Goal: Check status: Check status

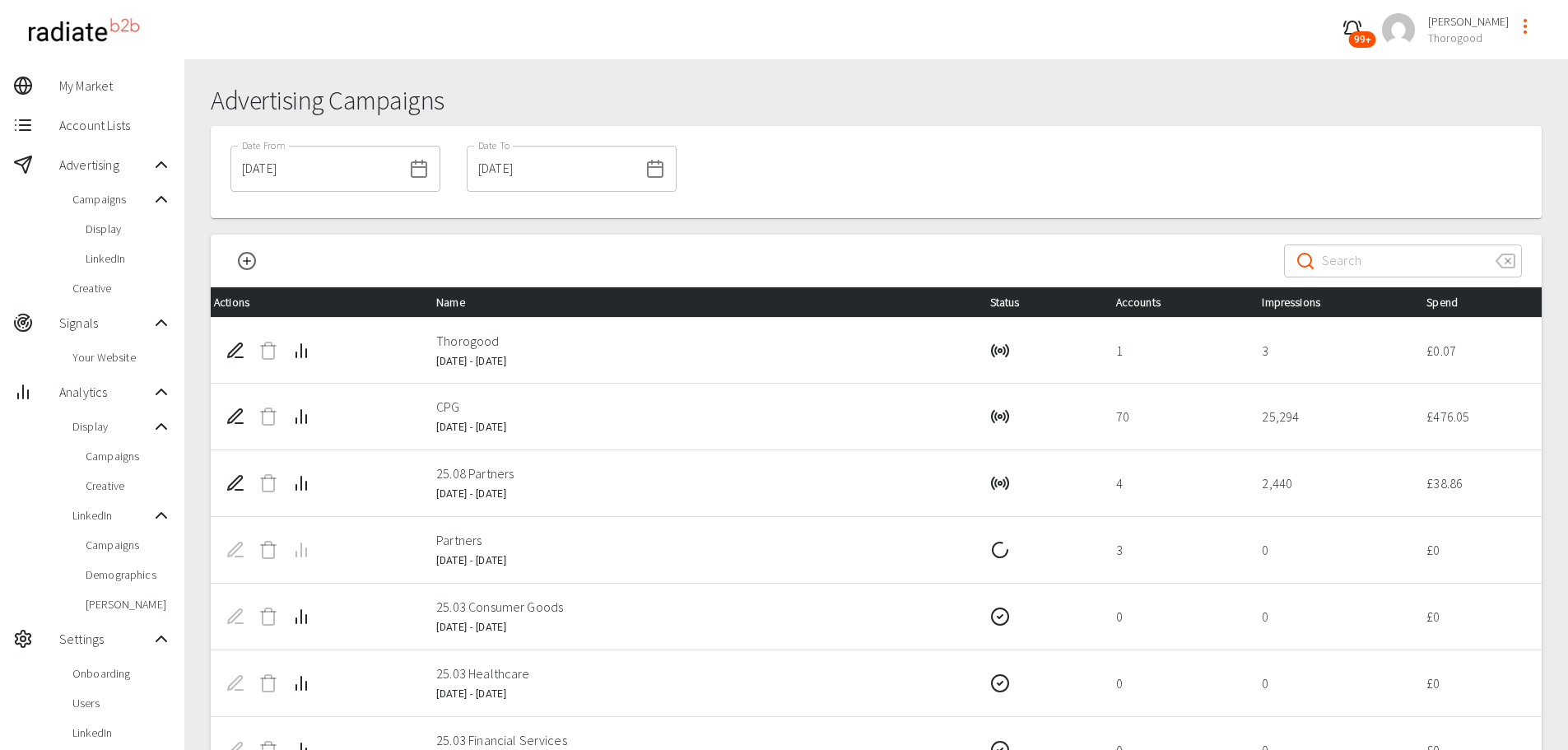
click at [337, 168] on input "[DATE]" at bounding box center [317, 169] width 172 height 46
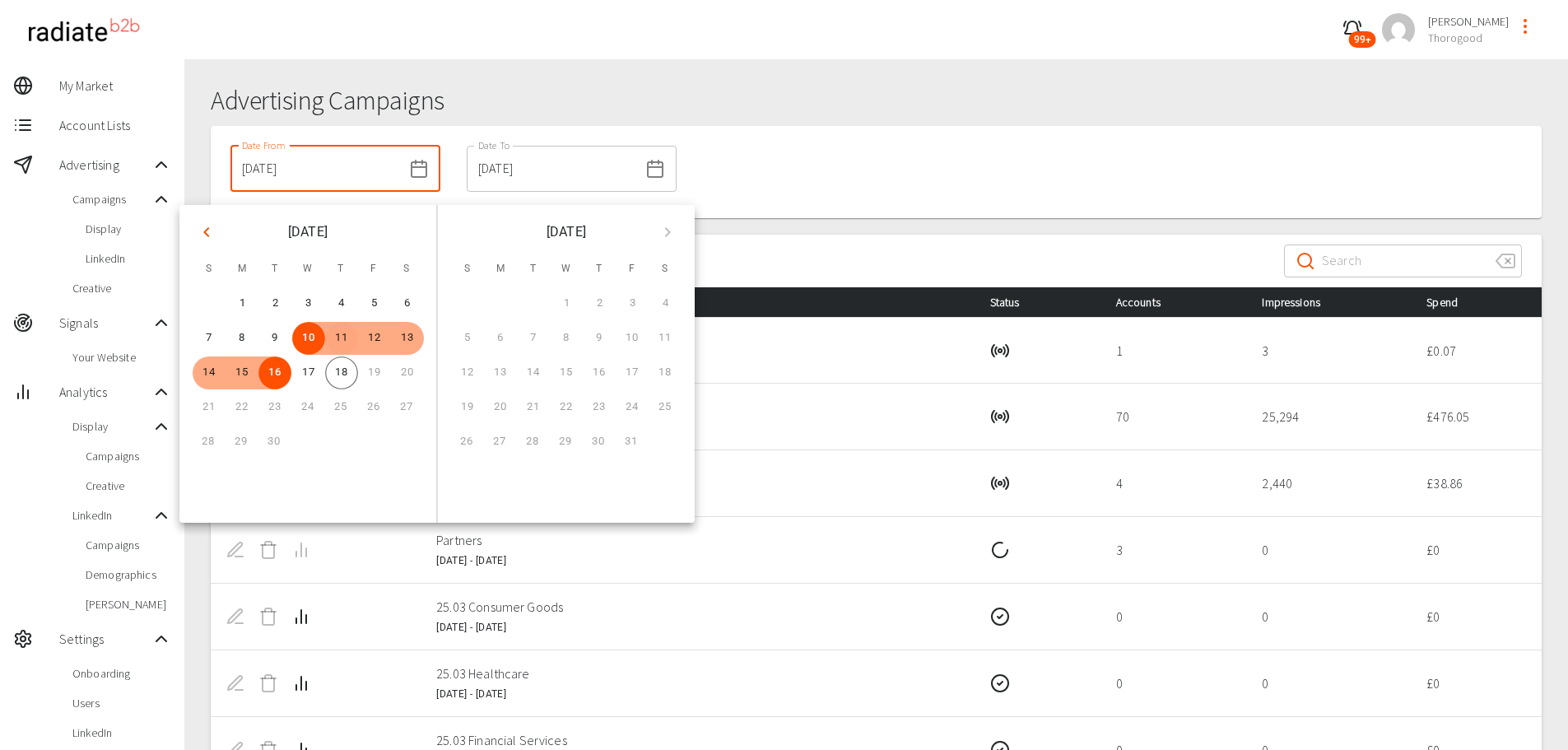
click at [332, 347] on button "11" at bounding box center [342, 338] width 33 height 33
type input "[DATE]"
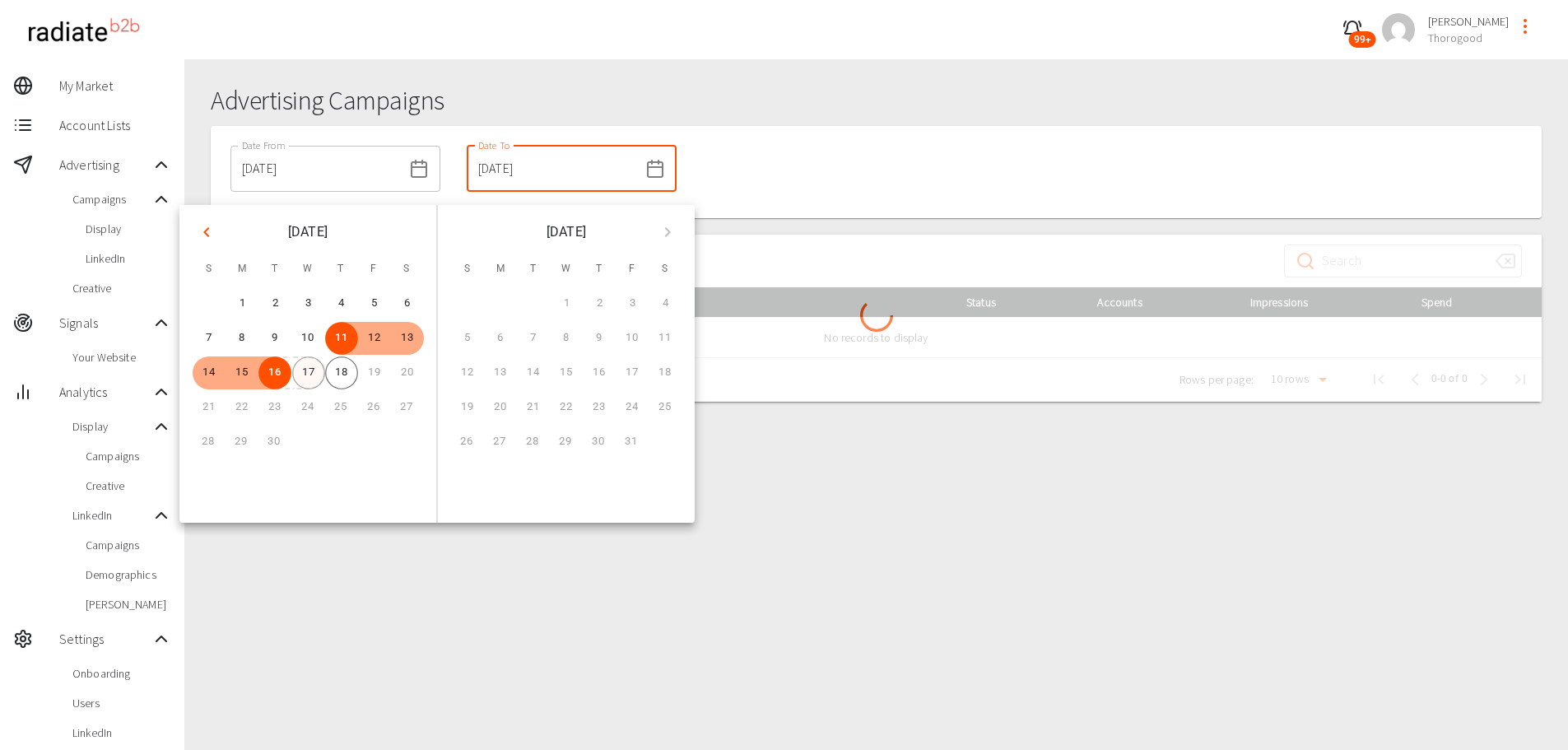
click at [312, 368] on button "17" at bounding box center [308, 372] width 33 height 33
type input "[DATE]"
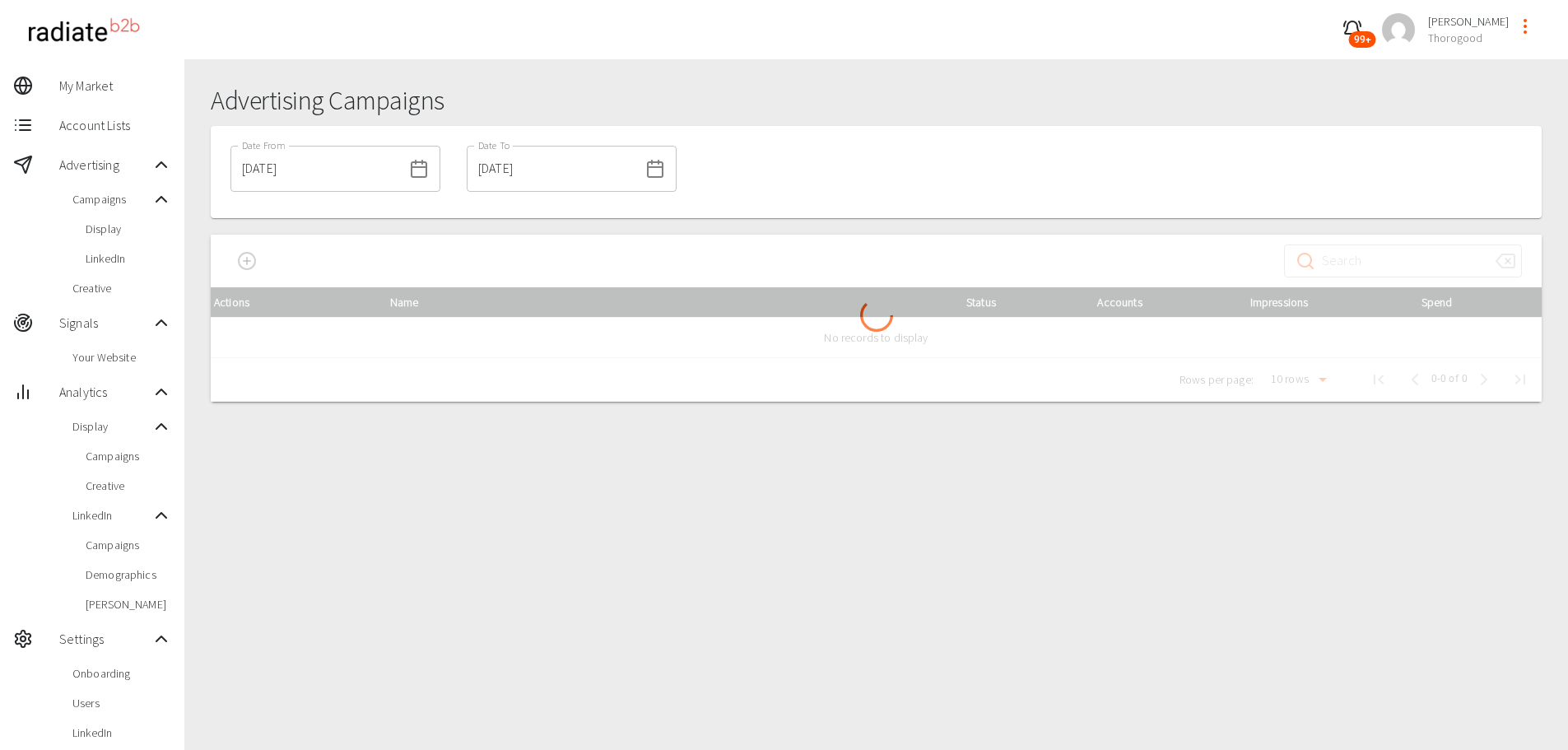
click at [804, 239] on div at bounding box center [876, 318] width 1331 height 167
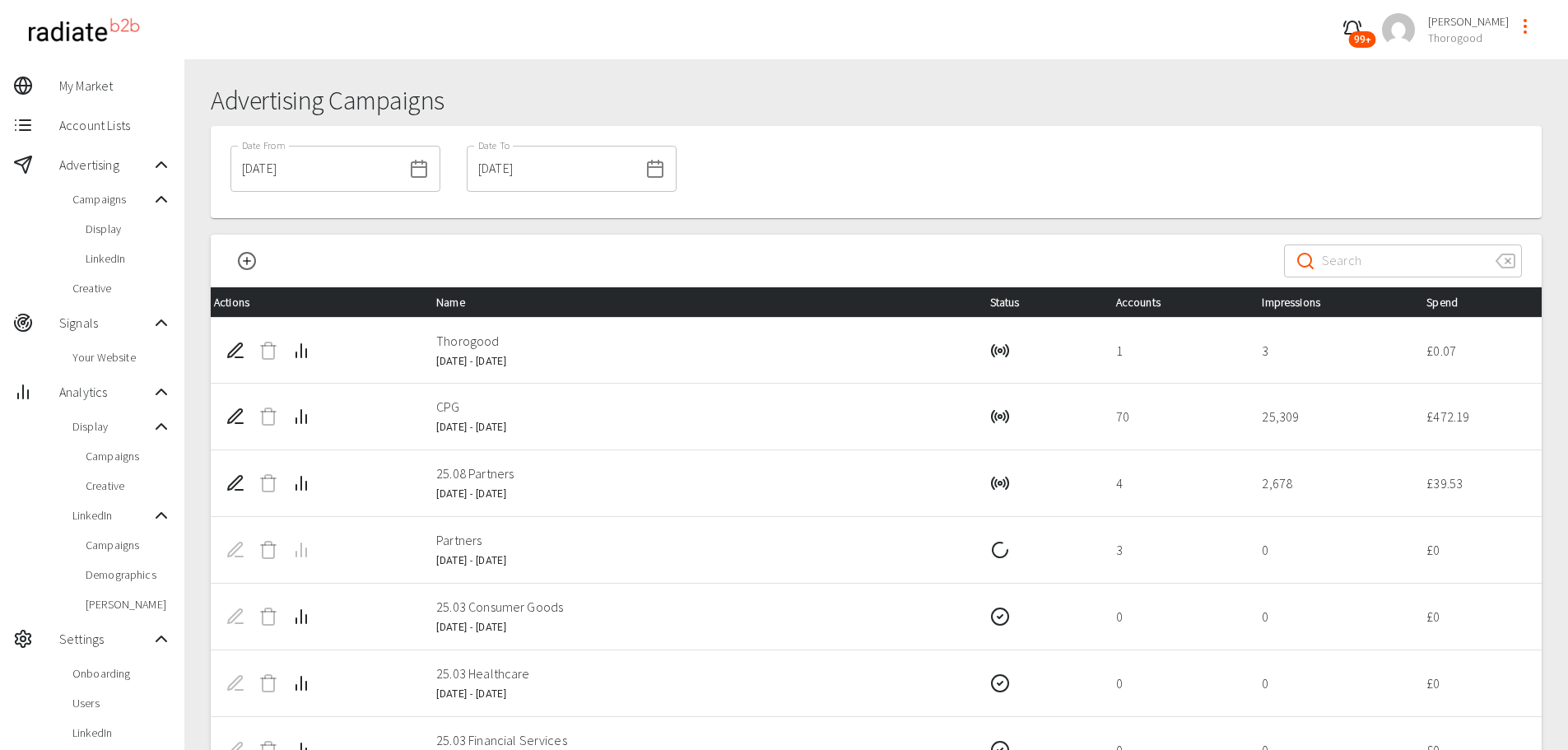
click at [798, 246] on div "​ ​" at bounding box center [876, 261] width 1331 height 53
click at [295, 424] on icon "Campaign Analytics" at bounding box center [301, 416] width 20 height 20
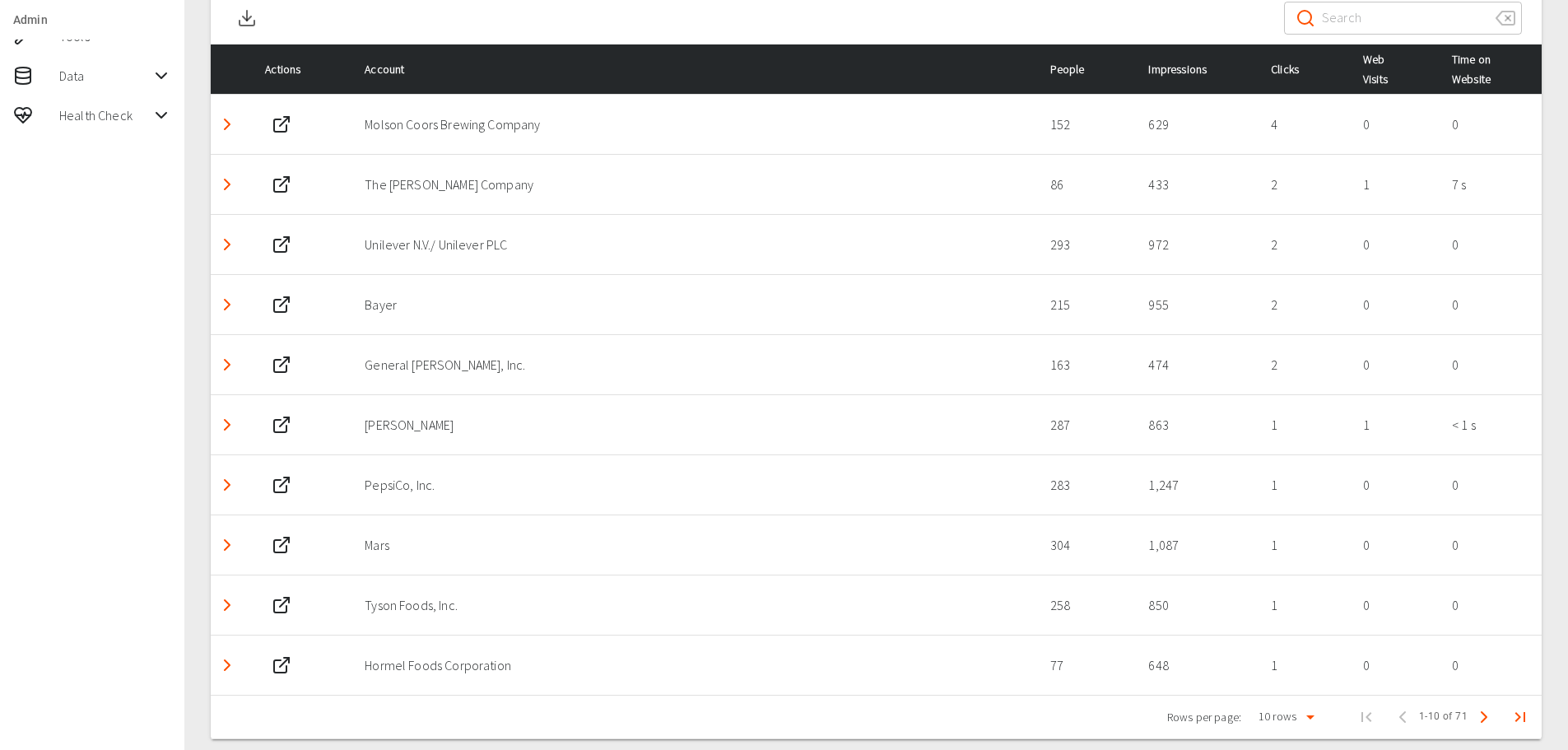
scroll to position [846, 0]
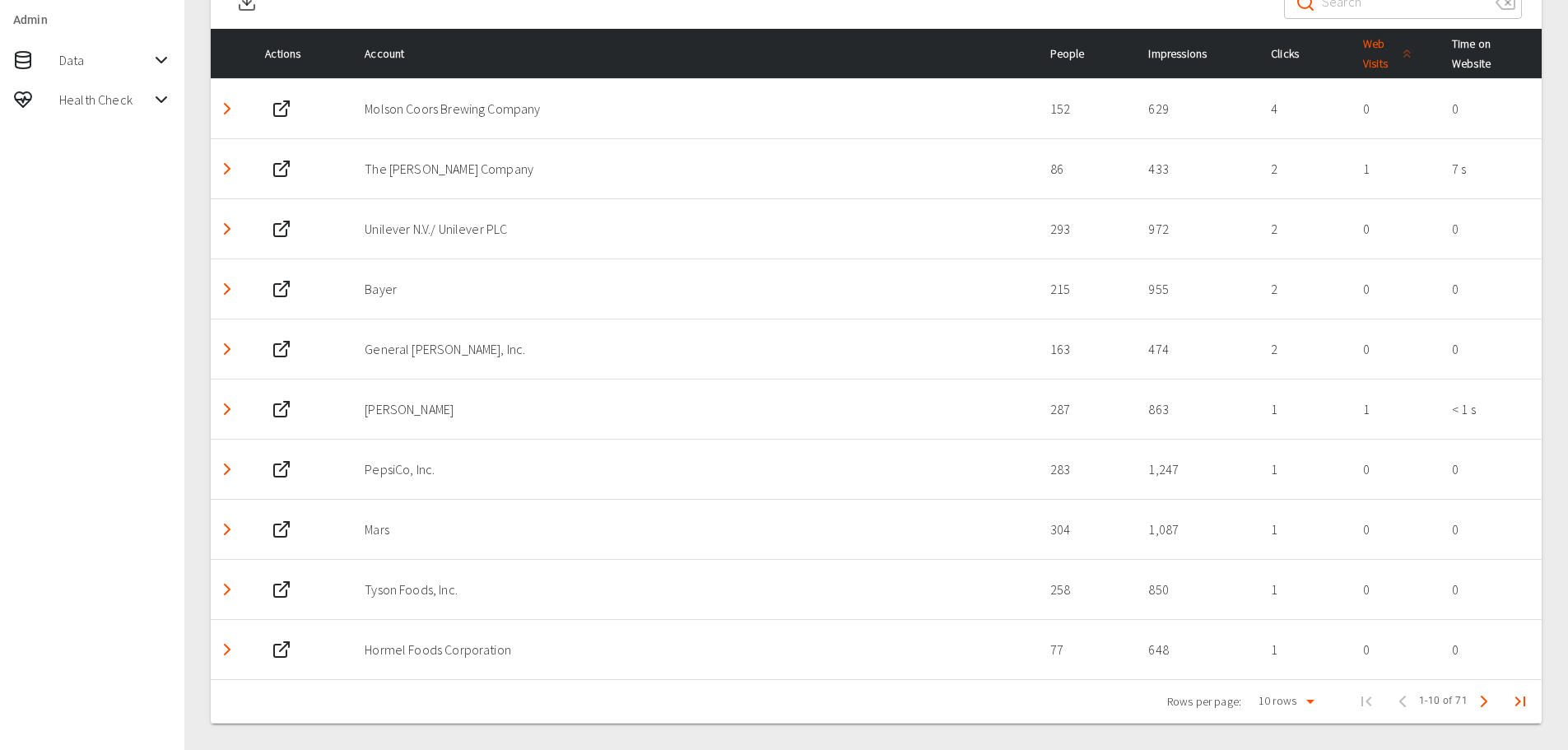
click at [1373, 53] on span "Web Visits" at bounding box center [1391, 54] width 55 height 39
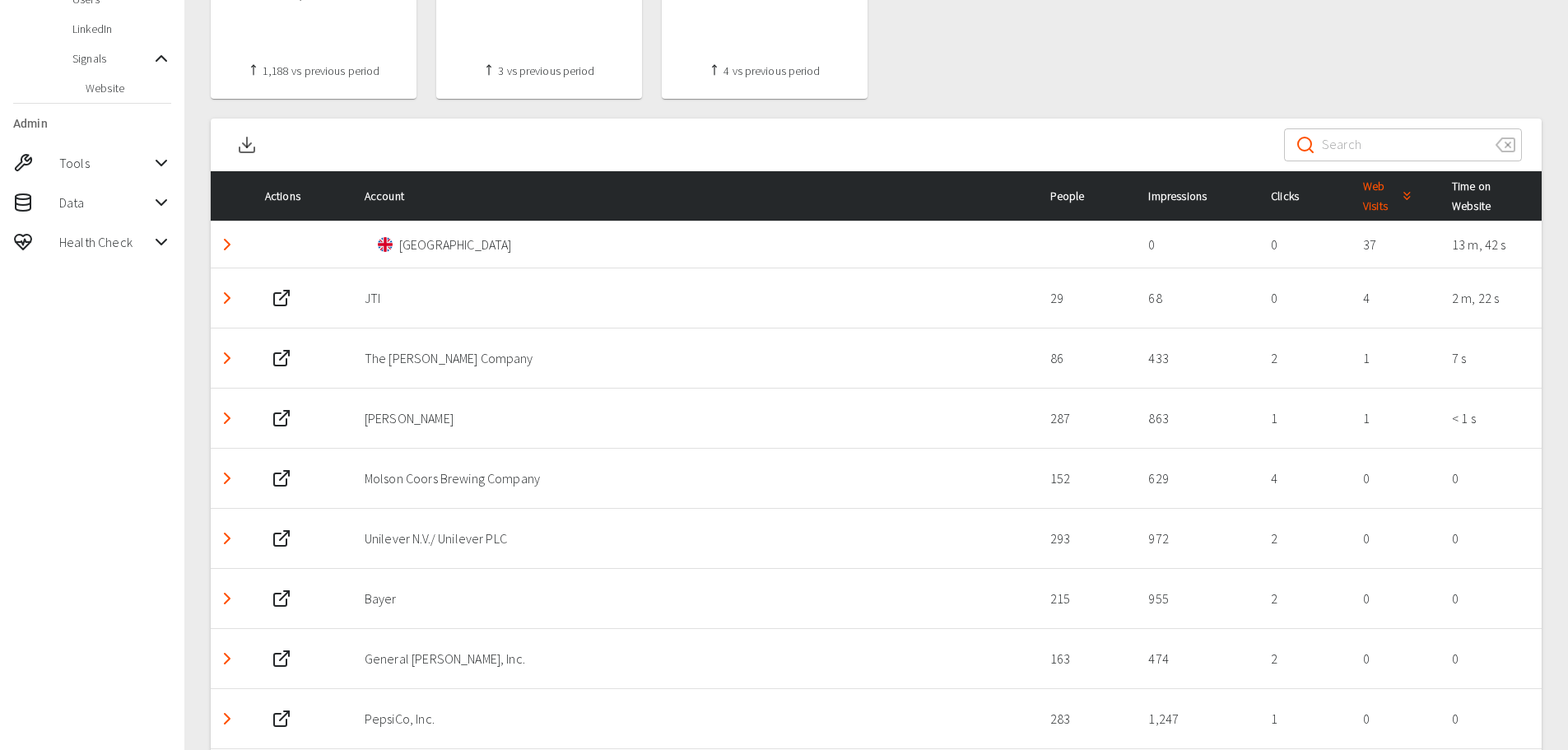
scroll to position [668, 0]
